Goal: Browse casually

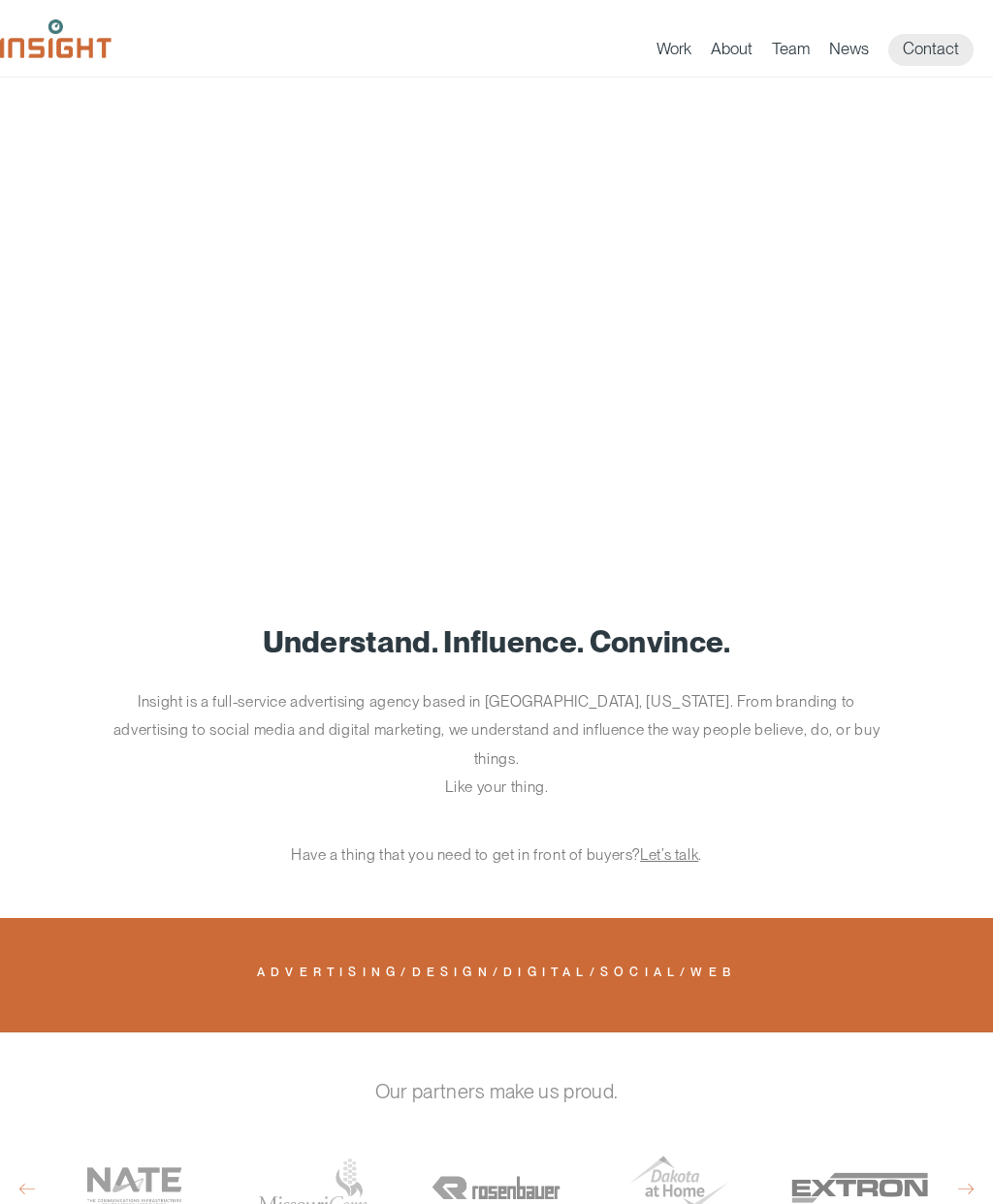
click at [797, 43] on link "Team" at bounding box center [791, 52] width 38 height 27
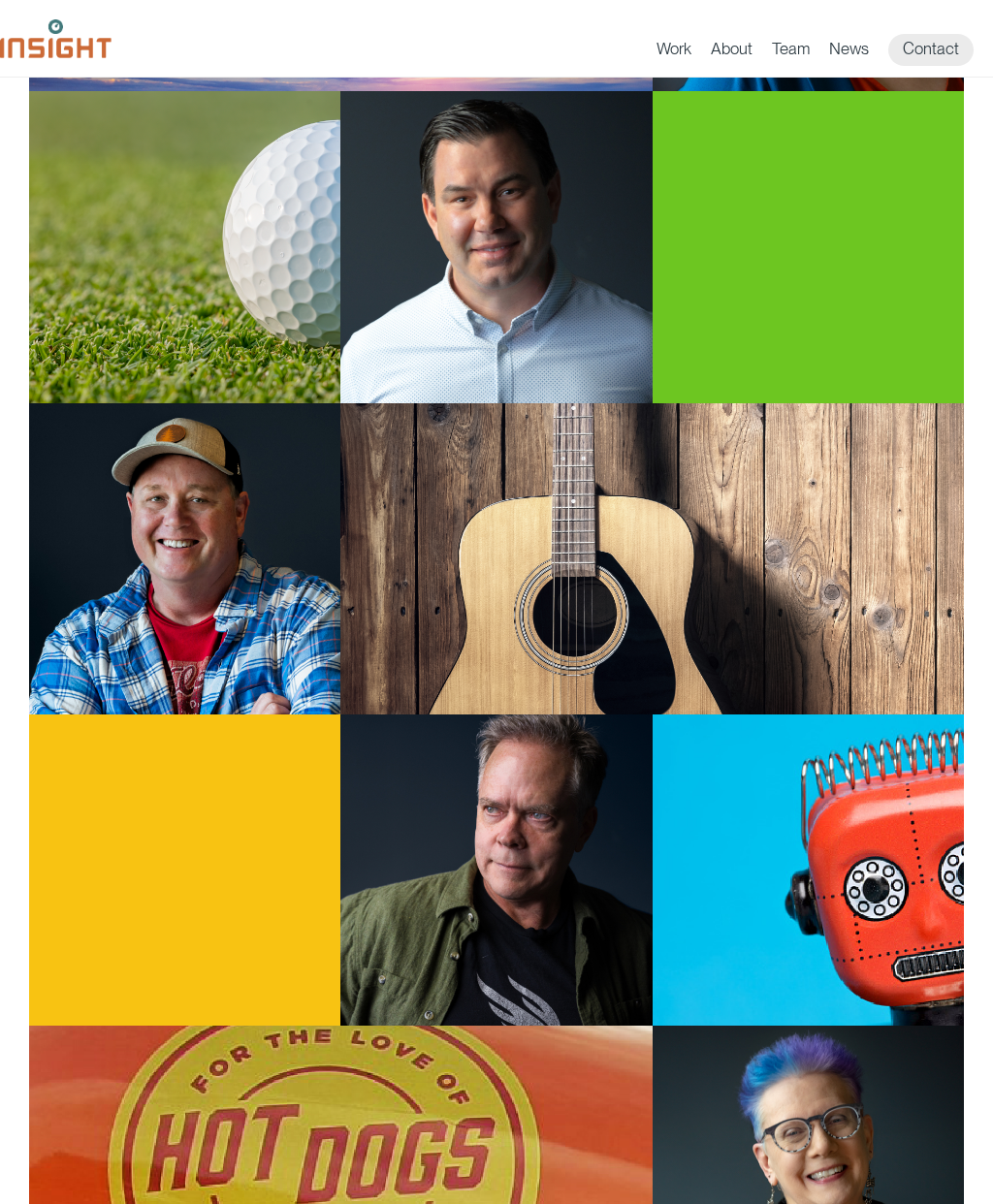
scroll to position [543, 0]
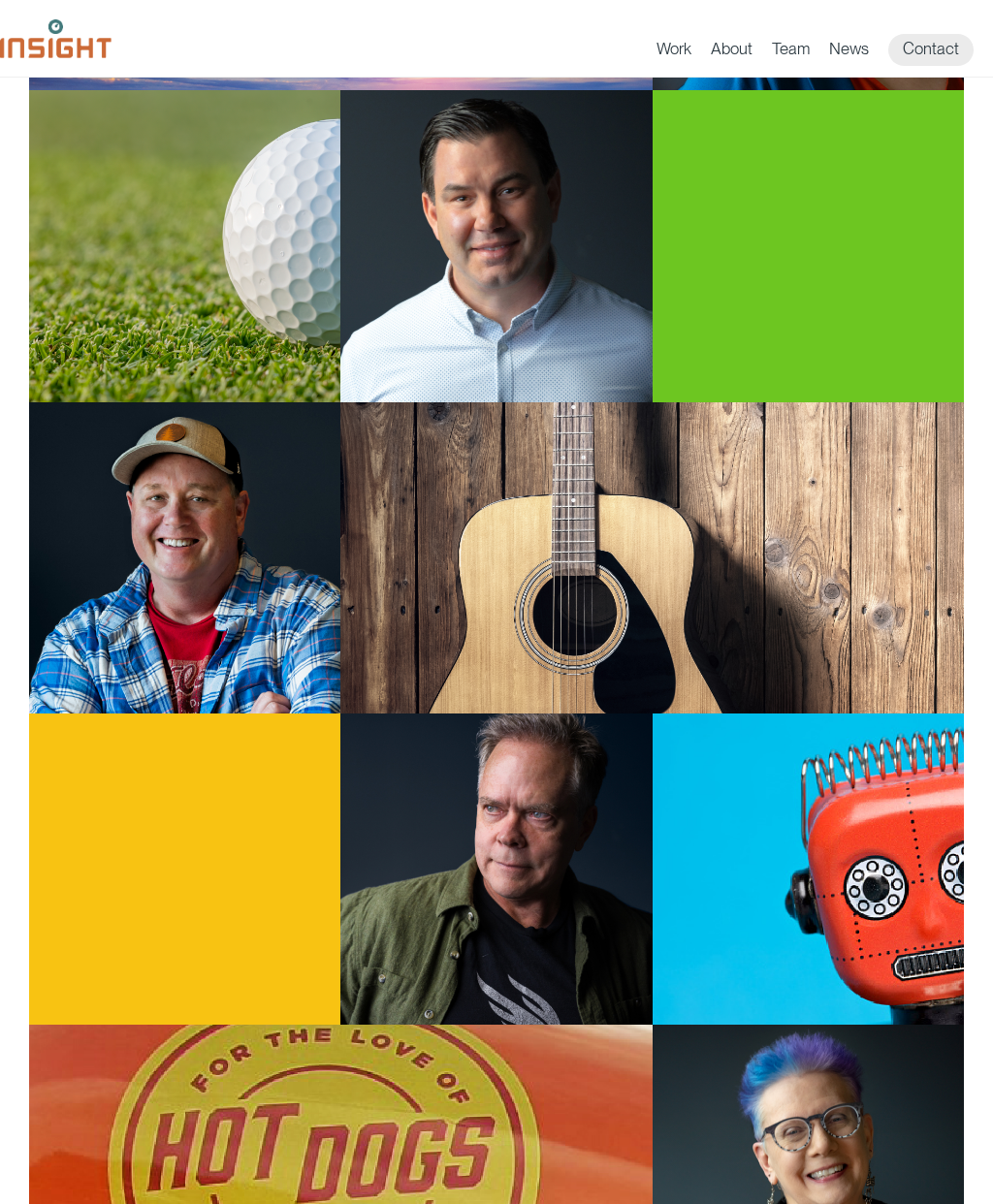
click at [224, 837] on p "Whit Thompson Executive Creative Director" at bounding box center [184, 870] width 251 height 67
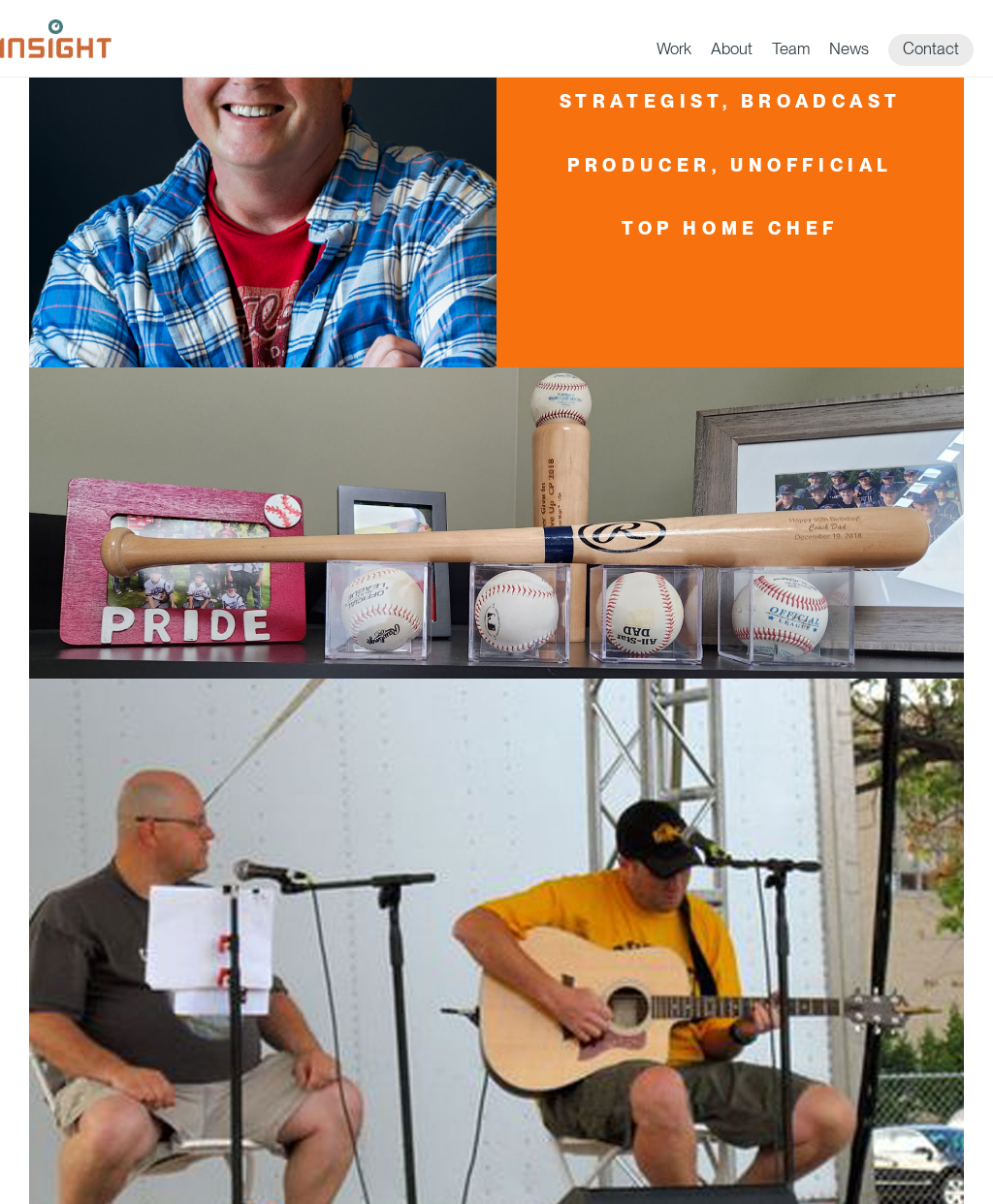
scroll to position [645, 0]
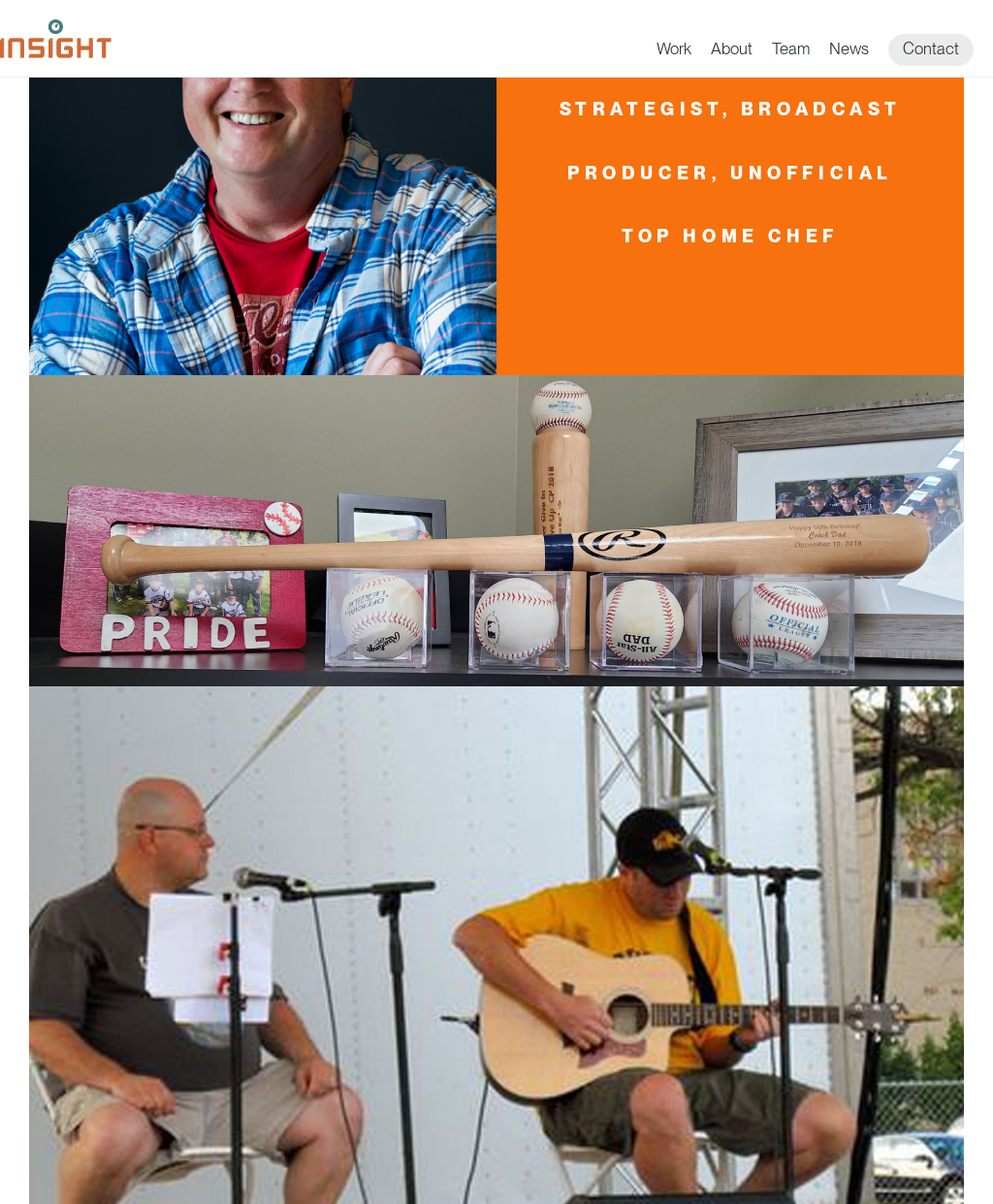
click at [671, 46] on link "Work" at bounding box center [673, 52] width 35 height 27
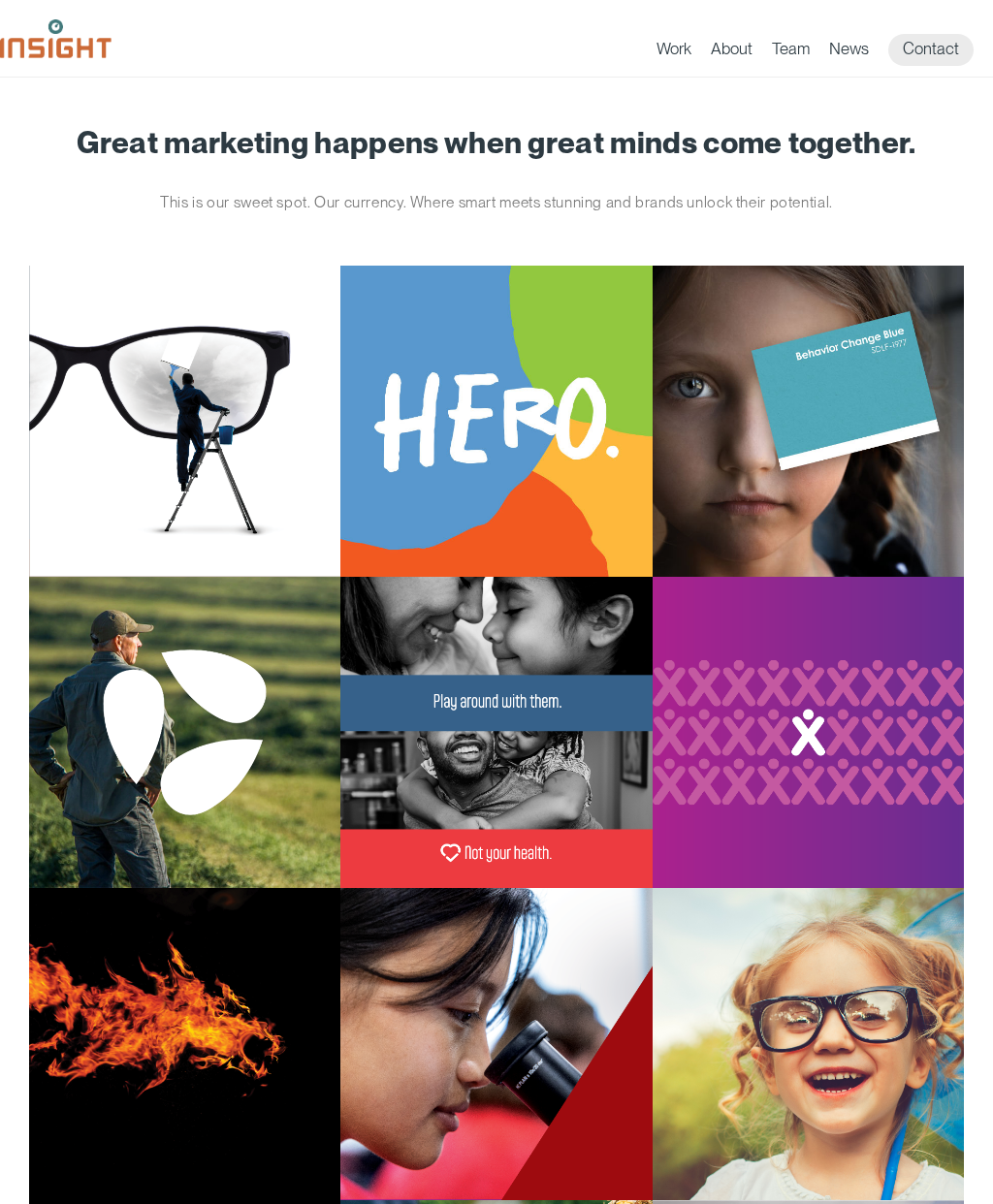
click at [214, 577] on div "Ophthalmology Limited" at bounding box center [184, 732] width 311 height 311
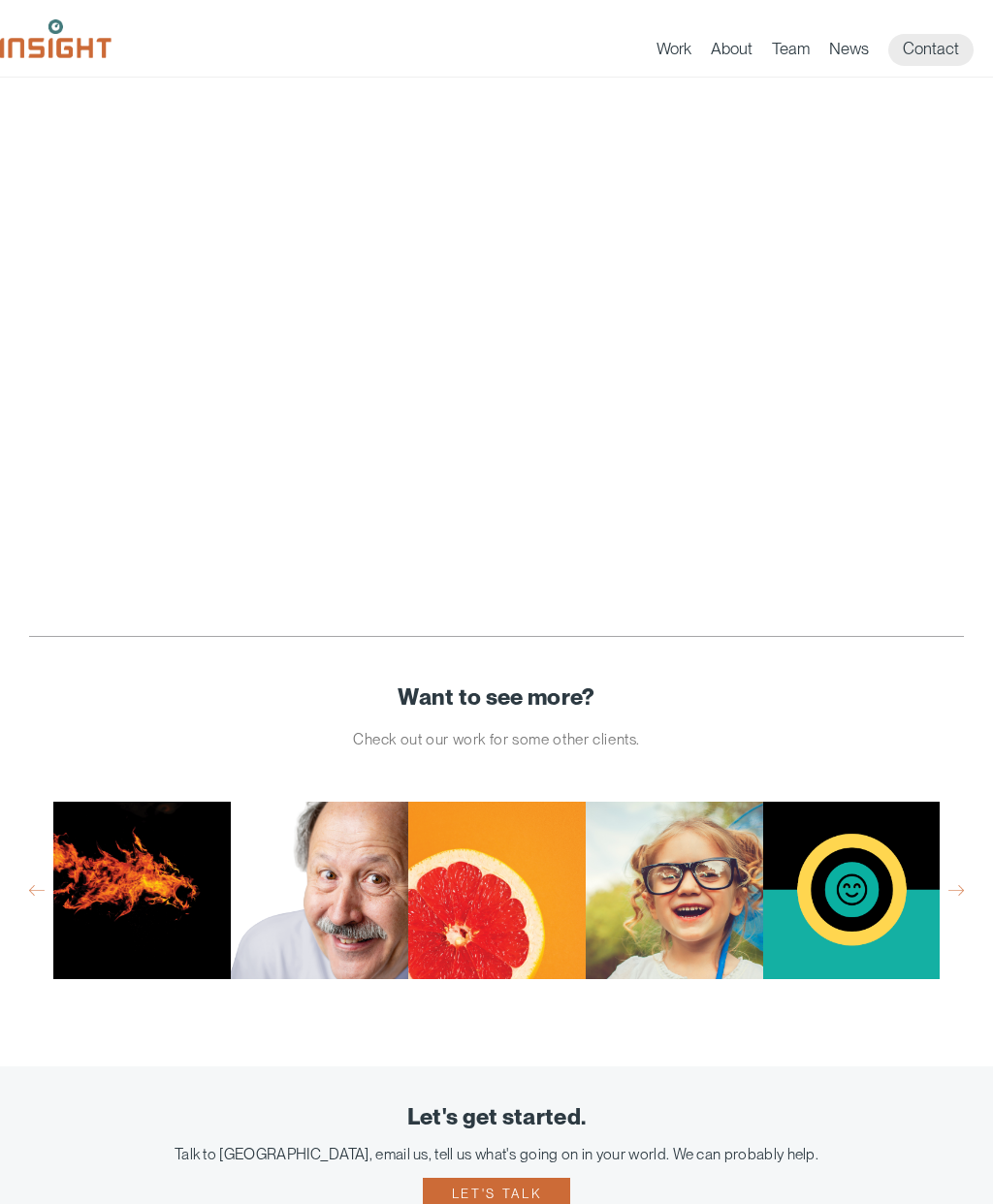
scroll to position [8419, 0]
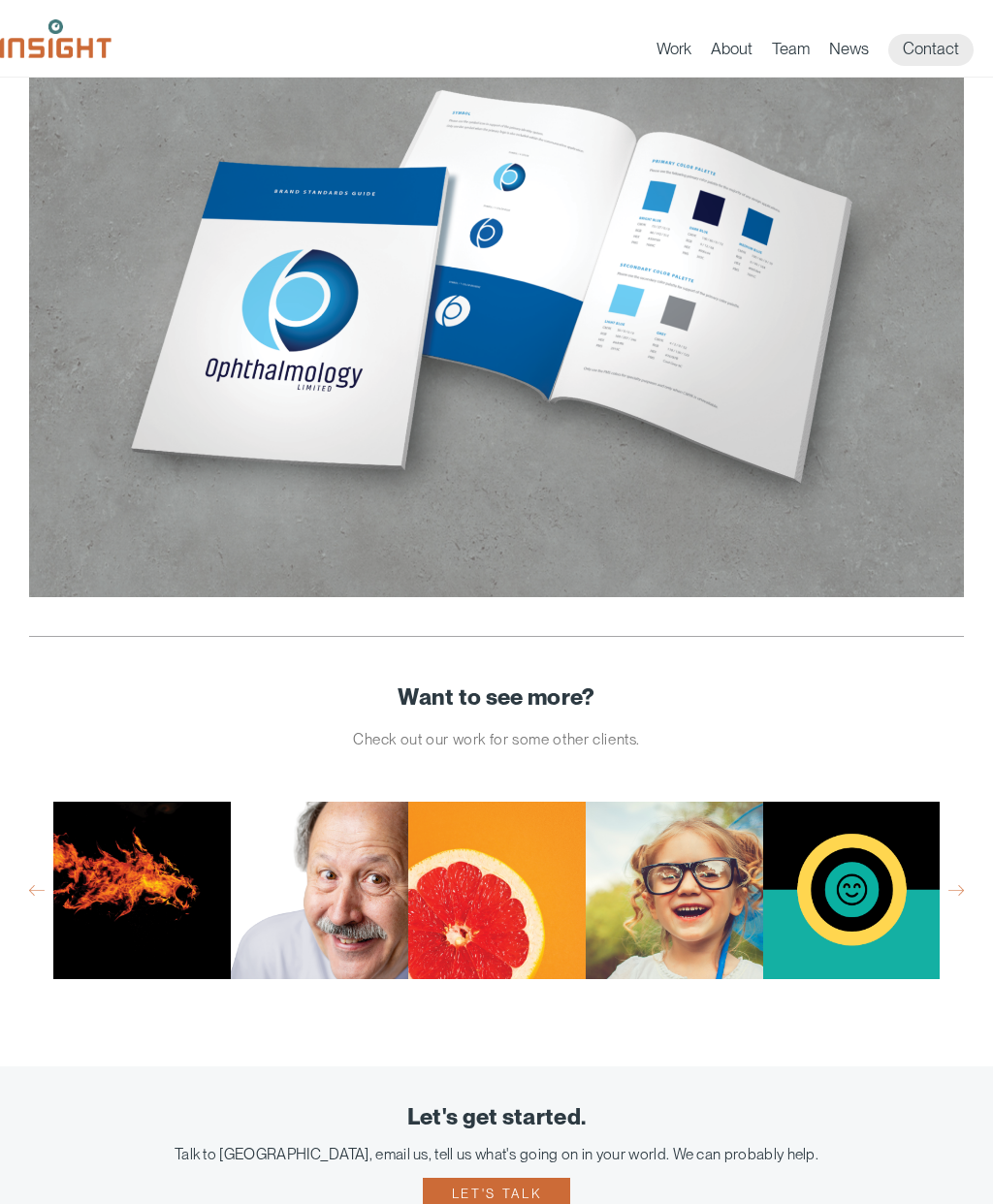
click at [348, 1044] on p "Immunize [US_STATE]" at bounding box center [320, 1068] width 118 height 48
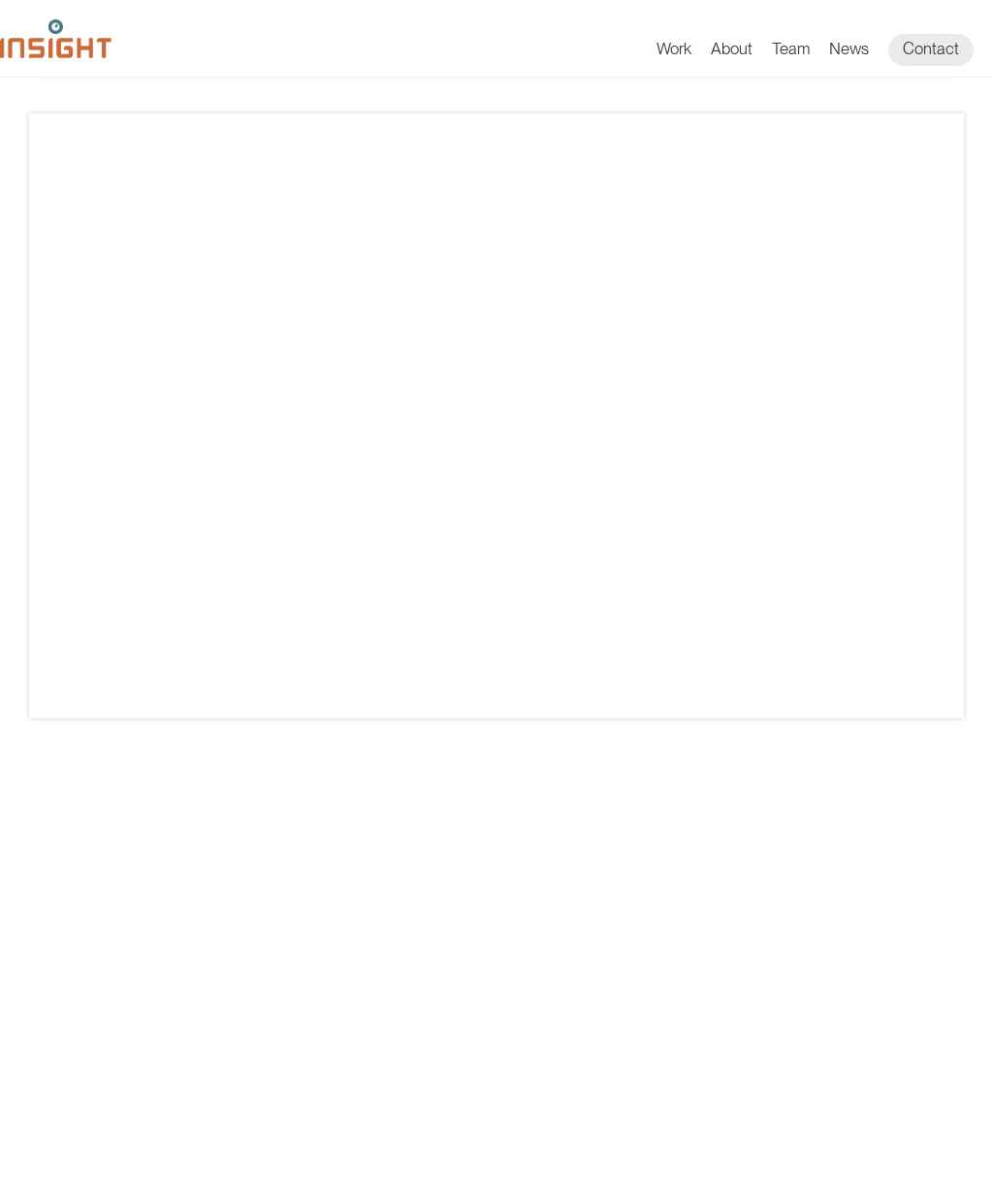
scroll to position [2399, 0]
